Goal: Information Seeking & Learning: Check status

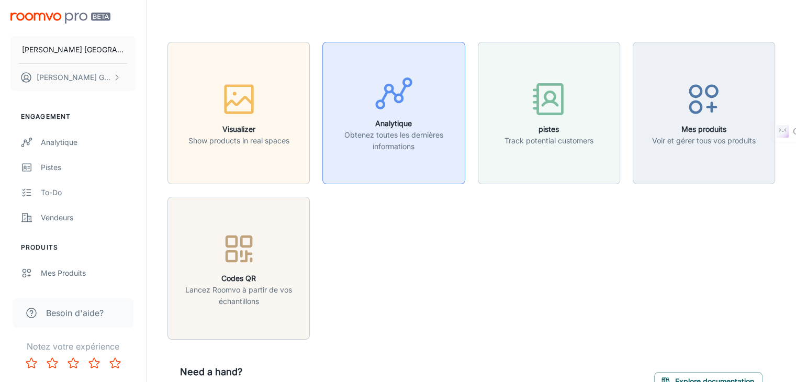
click at [396, 119] on h6 "Analytique" at bounding box center [393, 124] width 129 height 12
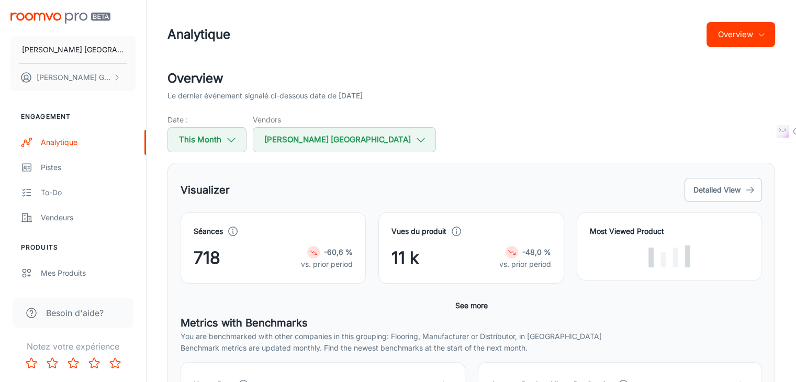
drag, startPoint x: 664, startPoint y: 230, endPoint x: 672, endPoint y: 229, distance: 8.4
click at [678, 229] on h4 "Most Viewed Product" at bounding box center [669, 232] width 159 height 12
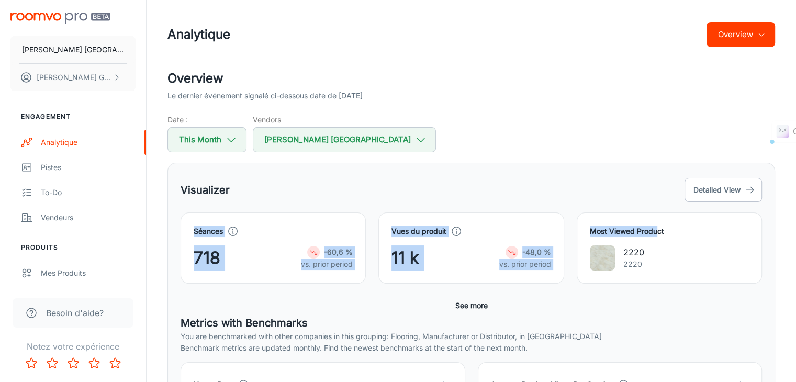
drag, startPoint x: 651, startPoint y: 233, endPoint x: 186, endPoint y: 224, distance: 464.7
click at [186, 224] on div "Séances 718 -60,6 % vs. prior period Vues du produit 11 k -48,0 % vs. prior per…" at bounding box center [465, 242] width 594 height 84
click at [186, 224] on div "Séances 718 -60,6 % vs. prior period" at bounding box center [273, 247] width 185 height 71
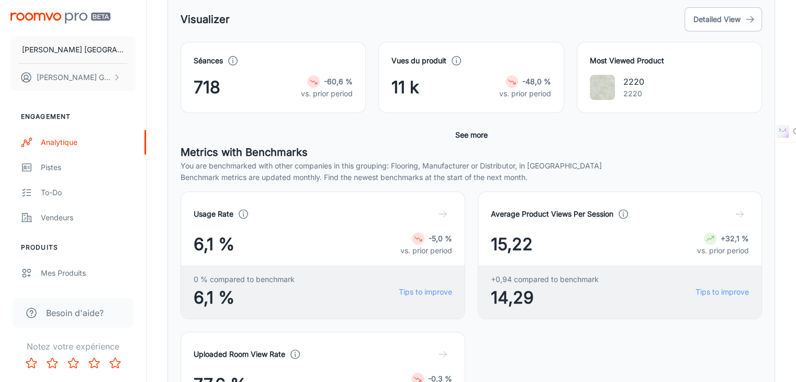
scroll to position [38, 0]
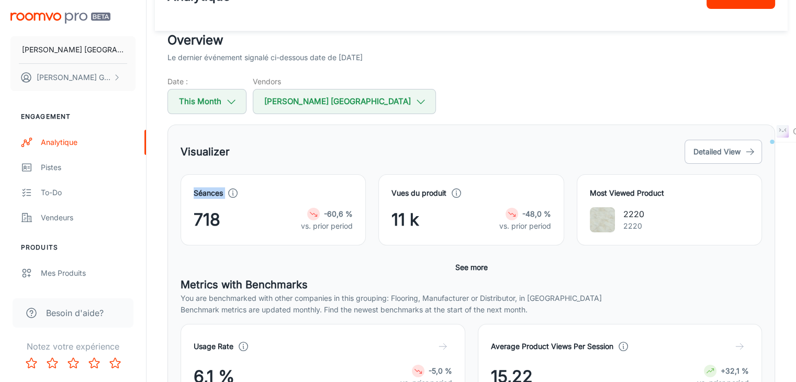
drag, startPoint x: 187, startPoint y: 213, endPoint x: 184, endPoint y: 195, distance: 18.6
click at [184, 195] on div "Séances 718 -60,6 % vs. prior period" at bounding box center [273, 209] width 185 height 71
